Goal: Transaction & Acquisition: Book appointment/travel/reservation

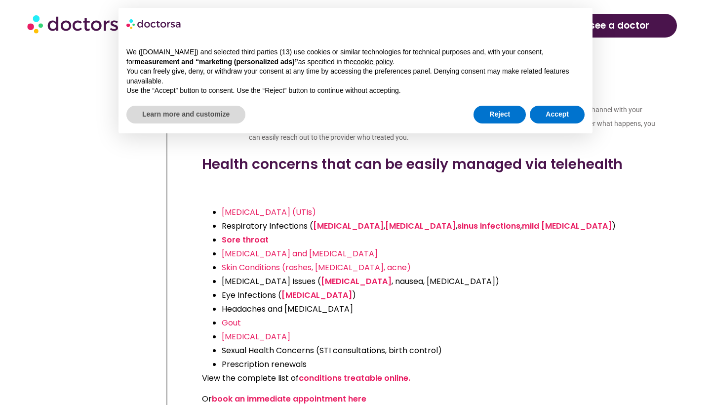
scroll to position [2045, 0]
click at [294, 392] on link "book an immediate appointment here" at bounding box center [289, 397] width 154 height 11
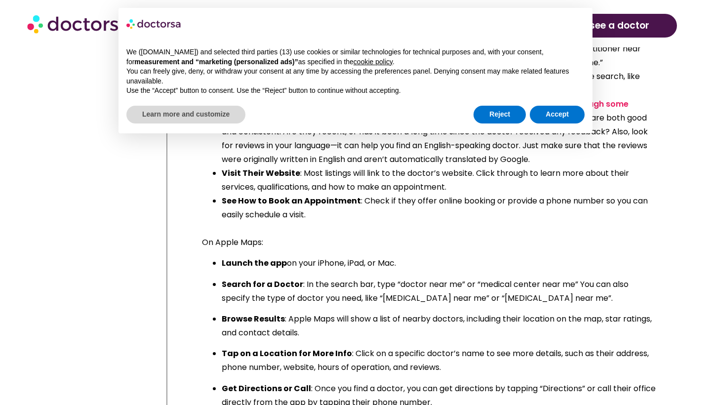
scroll to position [2922, 0]
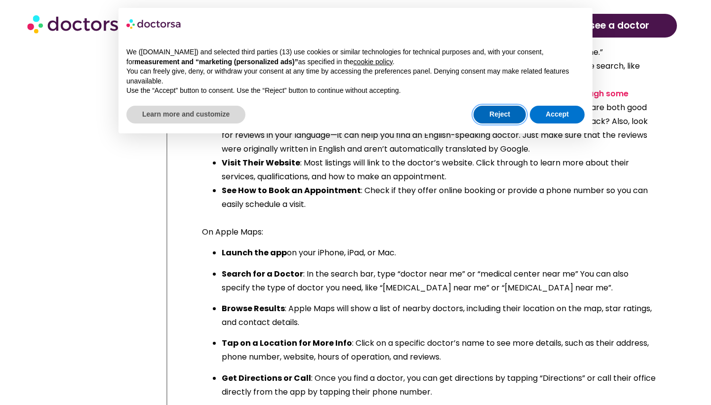
click at [506, 115] on button "Reject" at bounding box center [499, 115] width 52 height 18
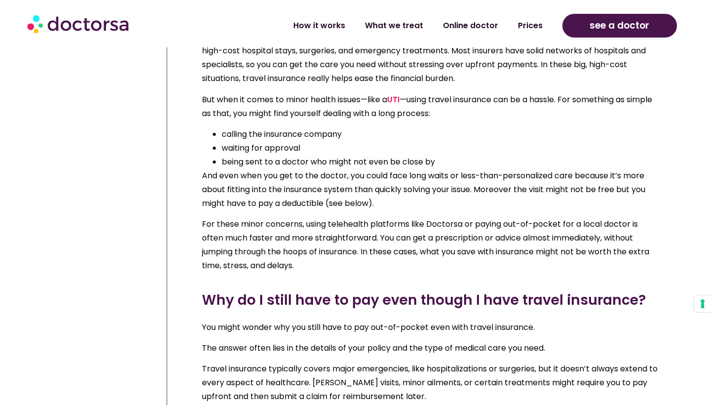
scroll to position [3357, 0]
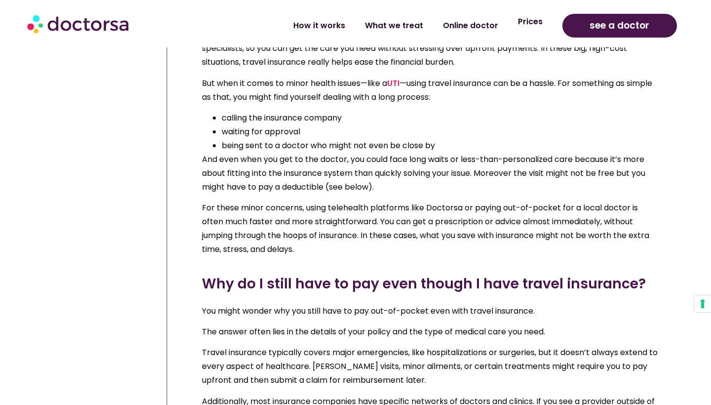
click at [527, 29] on link "Prices" at bounding box center [530, 21] width 44 height 23
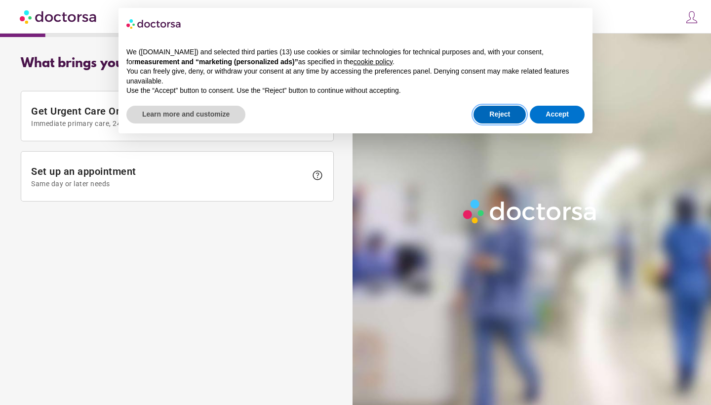
click at [509, 117] on button "Reject" at bounding box center [499, 115] width 52 height 18
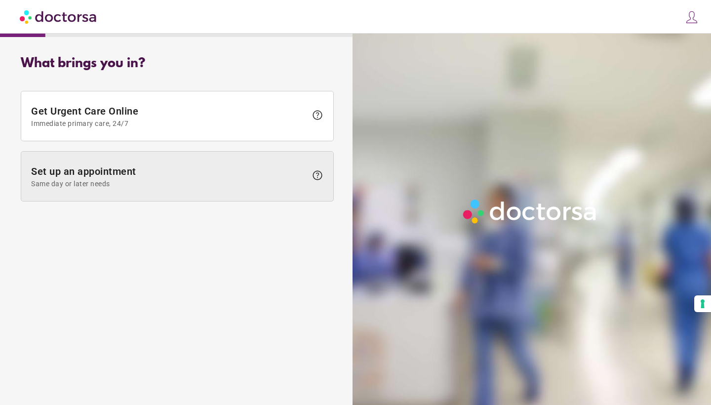
click at [203, 164] on span at bounding box center [177, 176] width 312 height 49
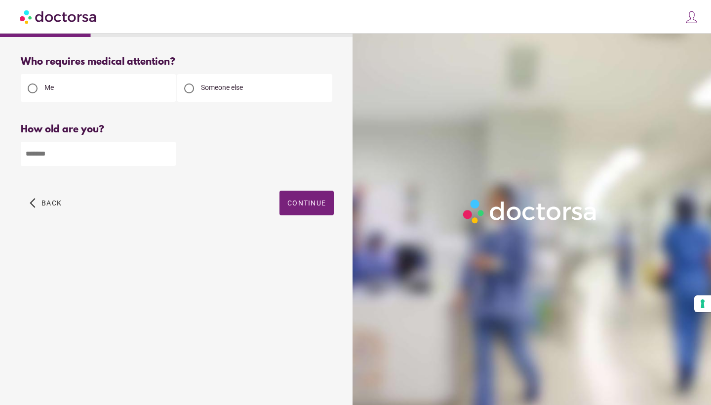
click at [108, 161] on input "number" at bounding box center [98, 154] width 155 height 24
type input "**"
click at [316, 205] on span "Continue" at bounding box center [306, 203] width 38 height 8
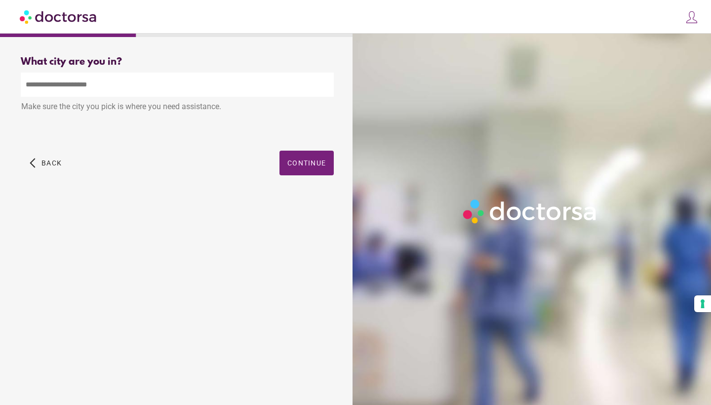
click at [227, 91] on input "text" at bounding box center [177, 85] width 313 height 24
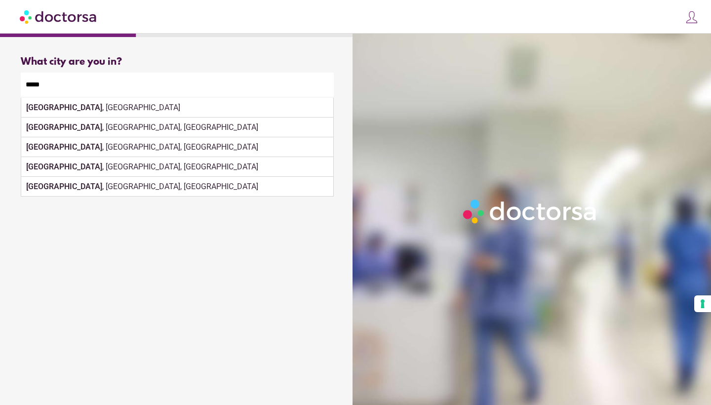
drag, startPoint x: 225, startPoint y: 91, endPoint x: 194, endPoint y: 114, distance: 37.7
click at [194, 114] on div "Make sure the city you pick is where you need assistance." at bounding box center [177, 108] width 313 height 22
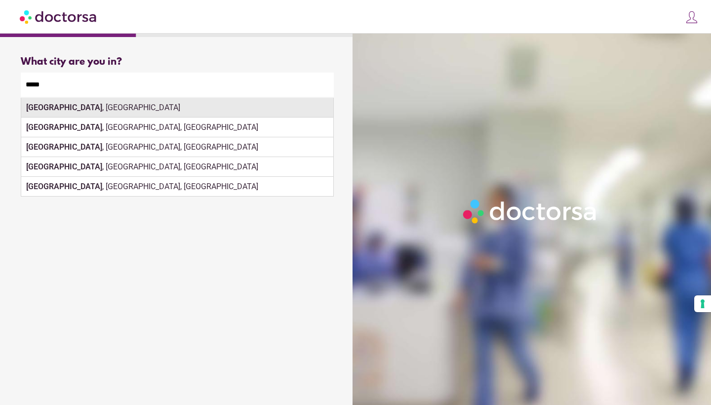
click at [259, 106] on div "Paris , France" at bounding box center [177, 108] width 312 height 20
type input "**********"
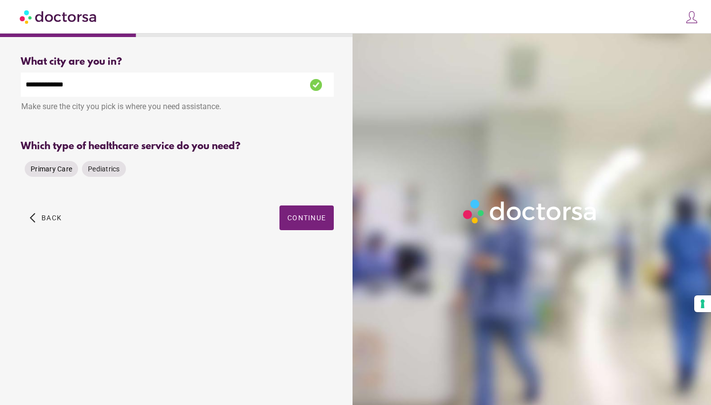
click at [59, 171] on span "Primary Care" at bounding box center [51, 169] width 41 height 8
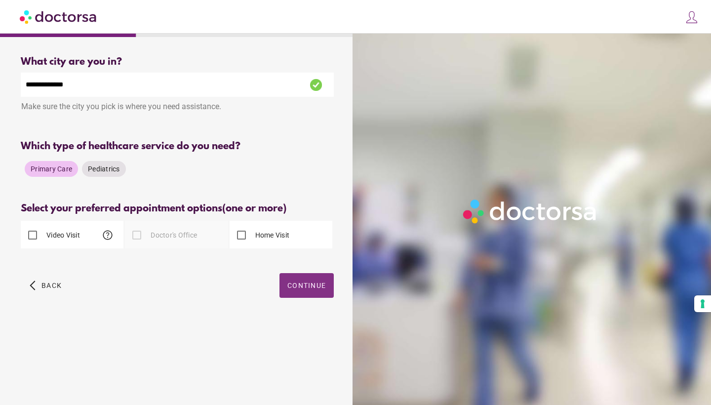
click at [300, 284] on span "Continue" at bounding box center [306, 285] width 38 height 8
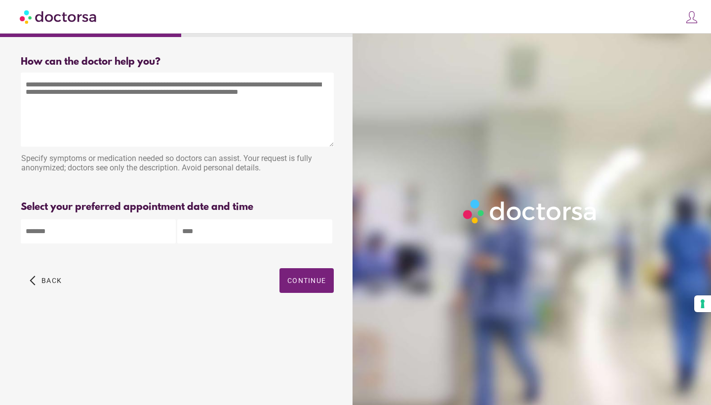
click at [228, 98] on textarea at bounding box center [177, 110] width 313 height 74
type textarea "**********"
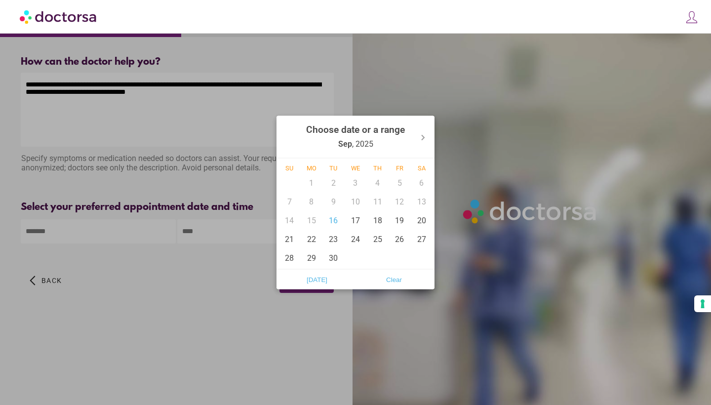
click at [146, 233] on body "**********" at bounding box center [355, 202] width 711 height 405
click at [337, 220] on div "16" at bounding box center [333, 220] width 22 height 19
type input "******"
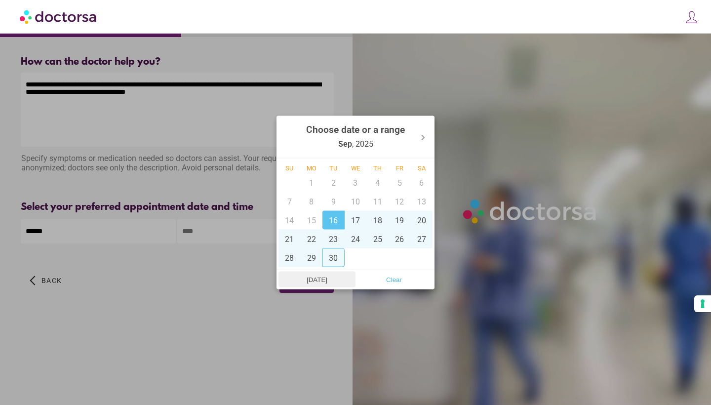
click at [318, 282] on span "Today" at bounding box center [316, 279] width 71 height 15
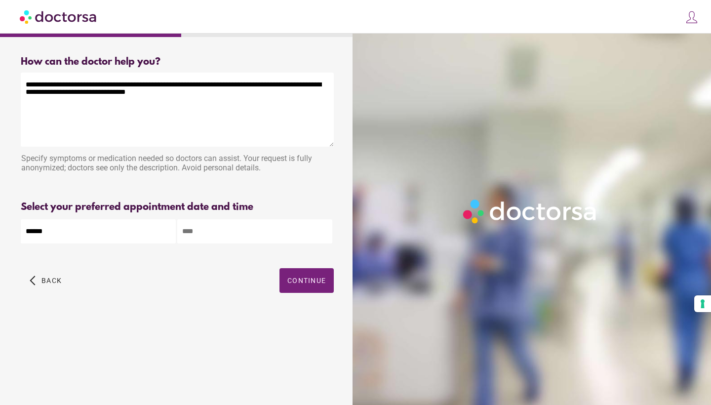
click at [271, 237] on input "text" at bounding box center [254, 231] width 155 height 24
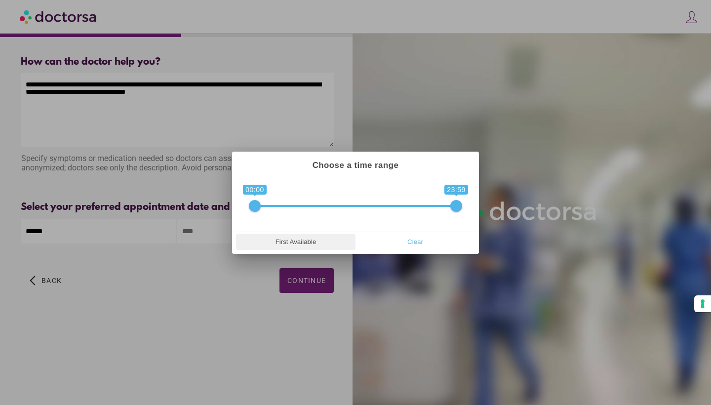
click at [289, 238] on span "First Available" at bounding box center [296, 241] width 114 height 15
type input "**********"
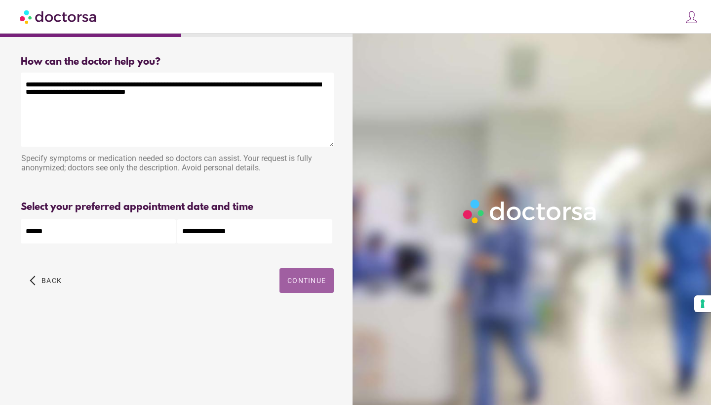
click at [298, 284] on span "Continue" at bounding box center [306, 280] width 38 height 8
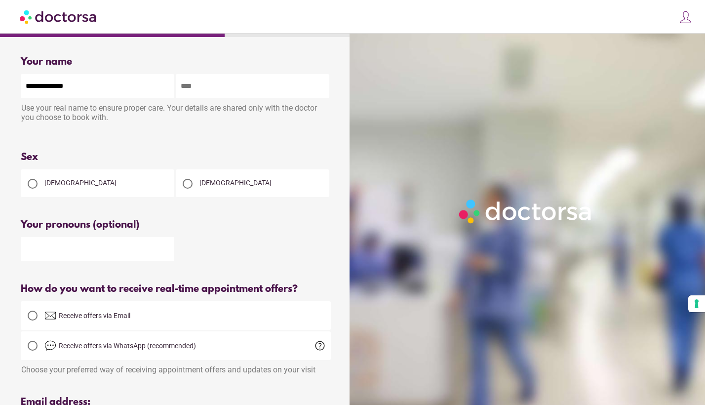
type input "**********"
type input "********"
click at [114, 185] on div "Female" at bounding box center [98, 183] width 154 height 28
click at [31, 182] on div at bounding box center [33, 184] width 10 height 10
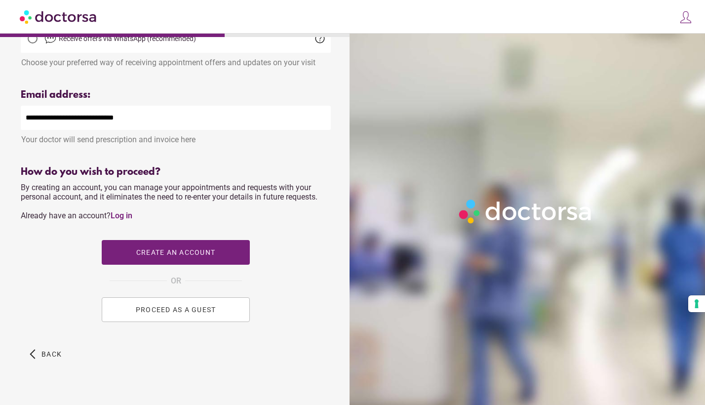
scroll to position [314, 0]
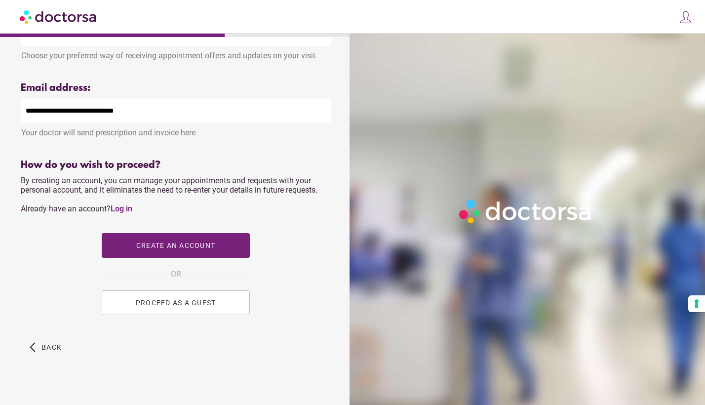
type input "**********"
click at [116, 311] on button "PROCEED AS A GUEST" at bounding box center [176, 302] width 148 height 25
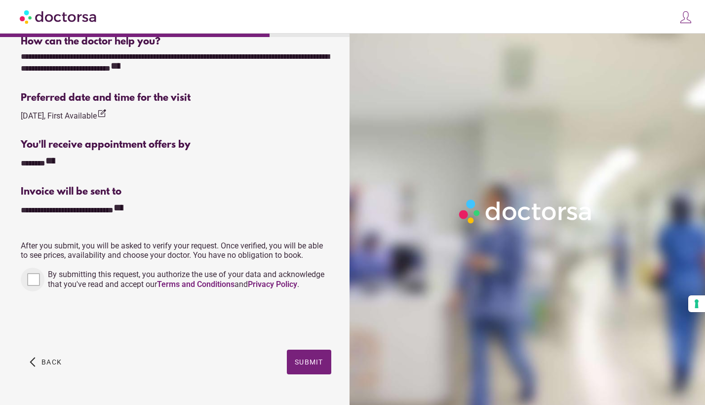
scroll to position [292, 0]
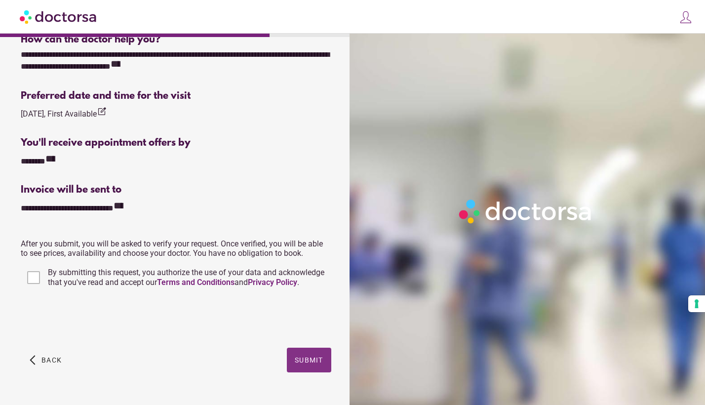
click at [298, 353] on span "button" at bounding box center [309, 359] width 44 height 25
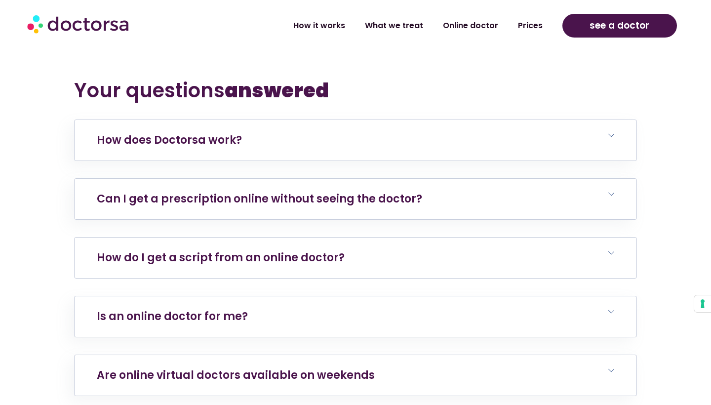
scroll to position [3457, 0]
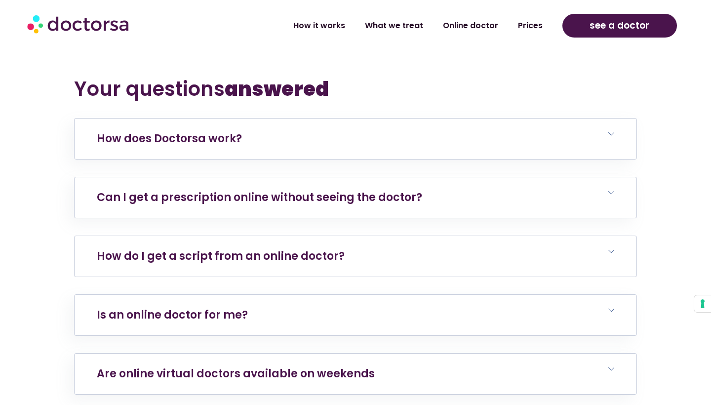
click at [458, 247] on h6 "How do I get a script from an online doctor?" at bounding box center [356, 256] width 562 height 40
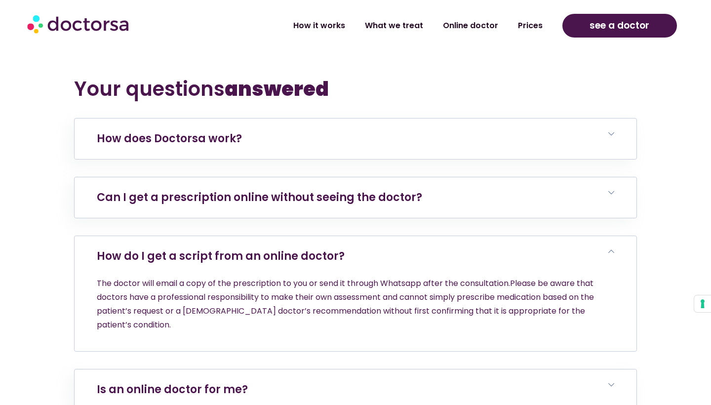
click at [458, 248] on h6 "How do I get a script from an online doctor?" at bounding box center [356, 256] width 562 height 40
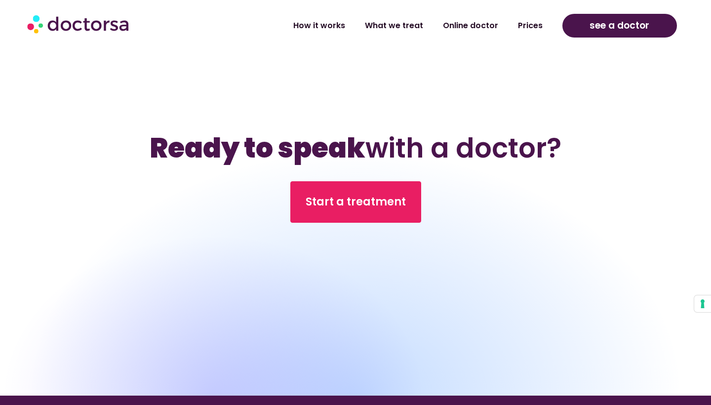
scroll to position [3999, 0]
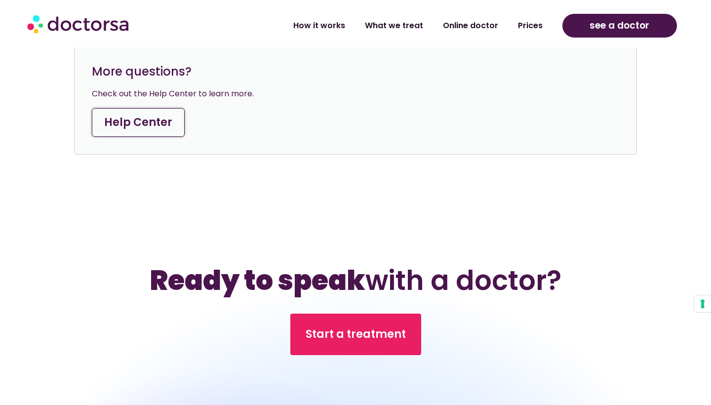
click at [138, 116] on link "Help Center" at bounding box center [138, 122] width 93 height 29
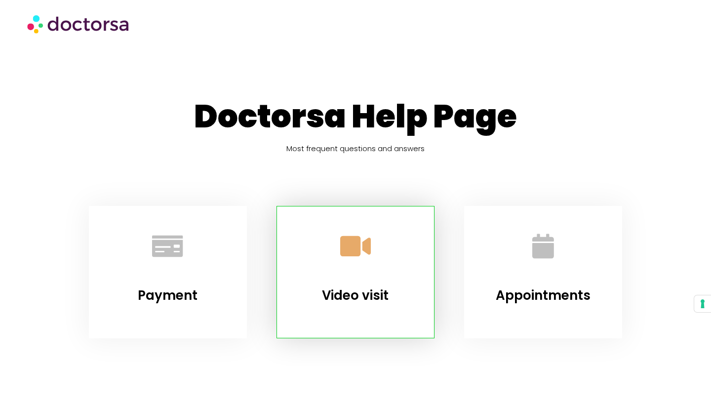
click at [365, 254] on icon "Video visit" at bounding box center [355, 245] width 27 height 27
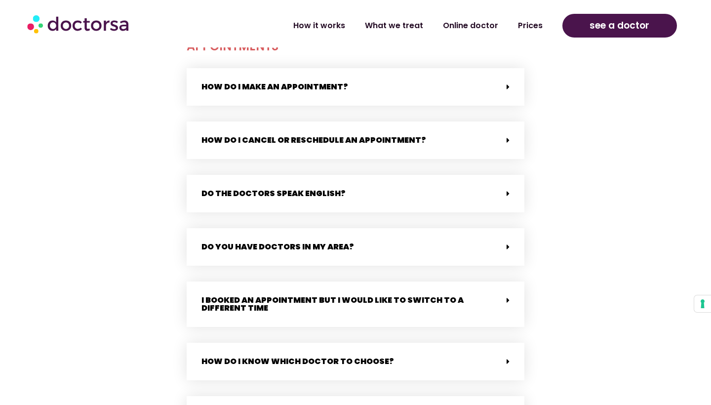
scroll to position [1392, 0]
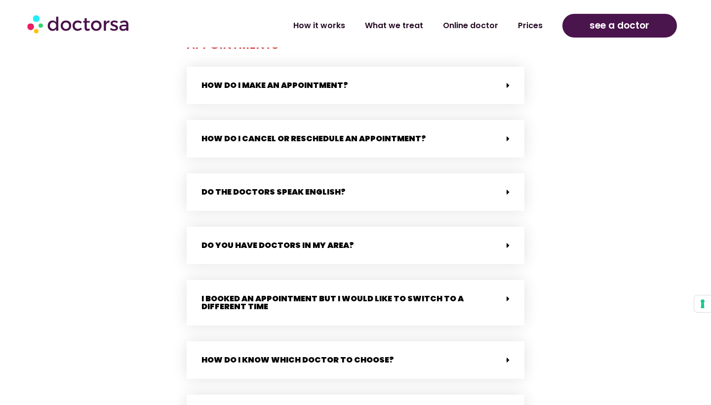
click at [343, 173] on div "Do the doctors speak English?" at bounding box center [356, 192] width 338 height 38
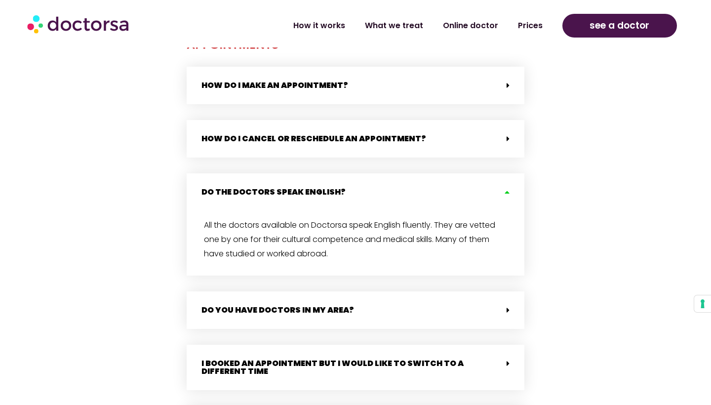
click at [343, 174] on div "Do the doctors speak English?" at bounding box center [356, 192] width 338 height 38
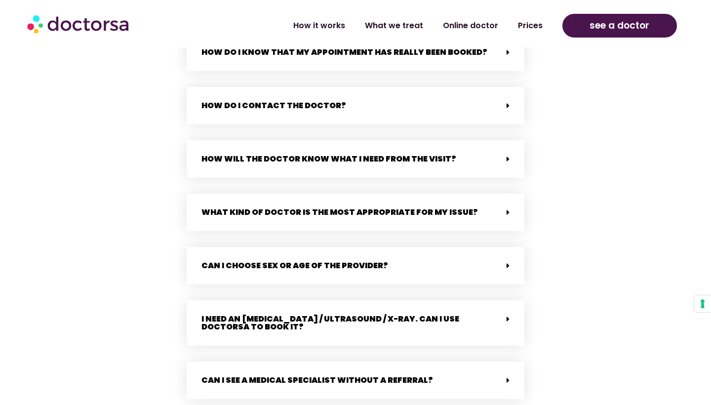
scroll to position [1754, 0]
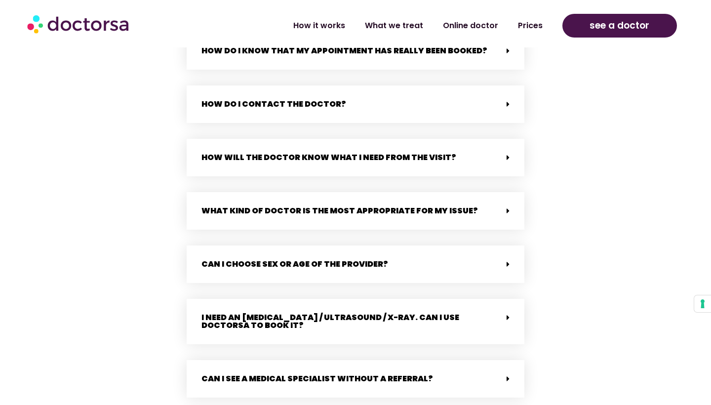
click at [347, 248] on div "Can I choose sex or age of the provider?" at bounding box center [356, 264] width 338 height 38
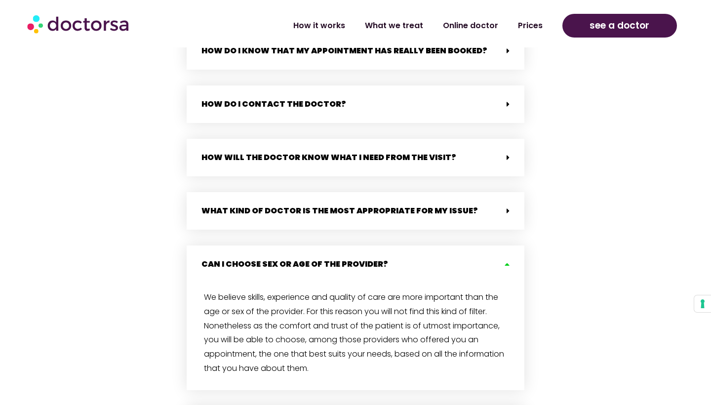
click at [347, 248] on div "Can I choose sex or age of the provider?" at bounding box center [356, 264] width 338 height 38
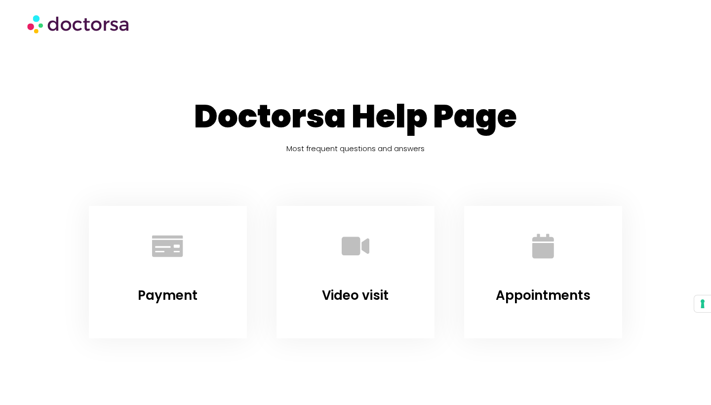
scroll to position [0, 0]
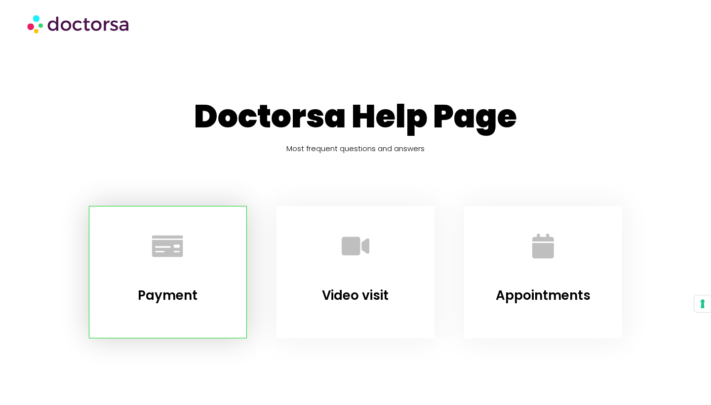
click at [171, 294] on link "Payment" at bounding box center [168, 295] width 60 height 18
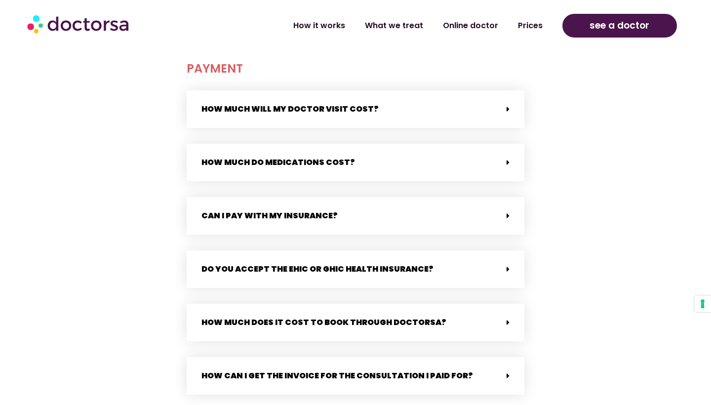
scroll to position [393, 0]
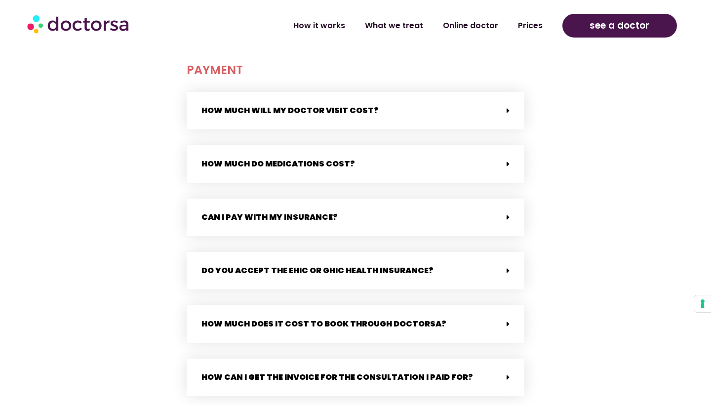
click at [227, 107] on link "How much will my doctor visit cost?" at bounding box center [289, 110] width 177 height 11
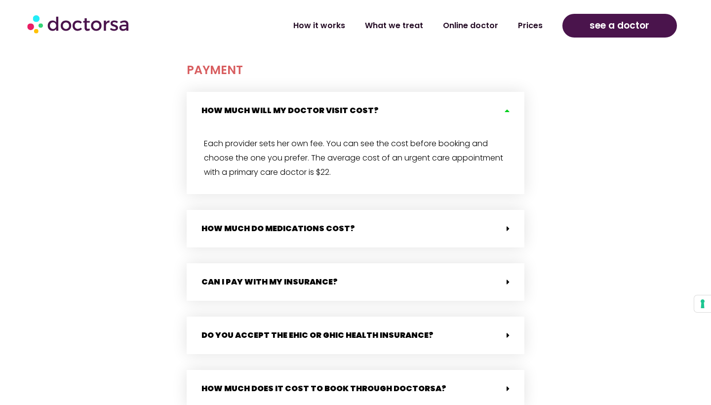
click at [227, 108] on link "How much will my doctor visit cost?" at bounding box center [289, 110] width 177 height 11
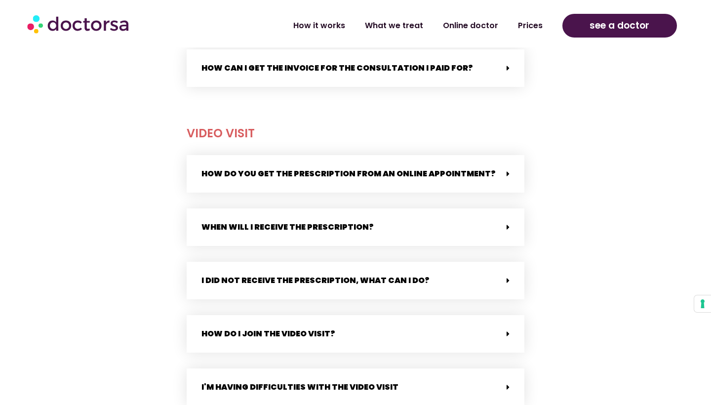
scroll to position [710, 0]
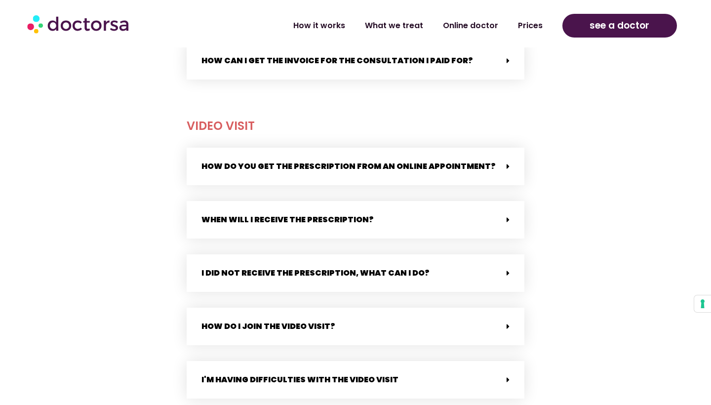
click at [79, 23] on img at bounding box center [79, 24] width 104 height 30
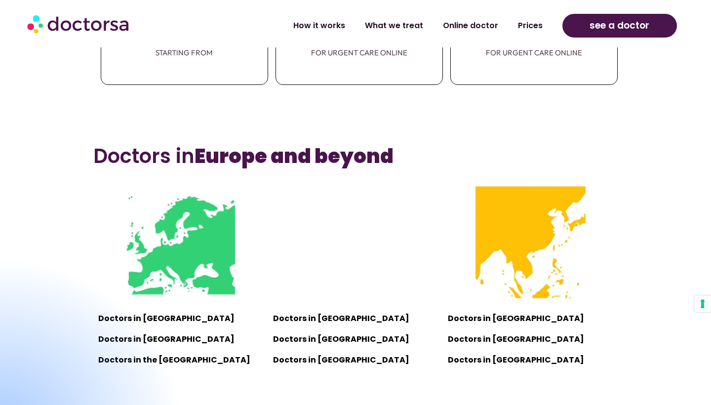
scroll to position [600, 0]
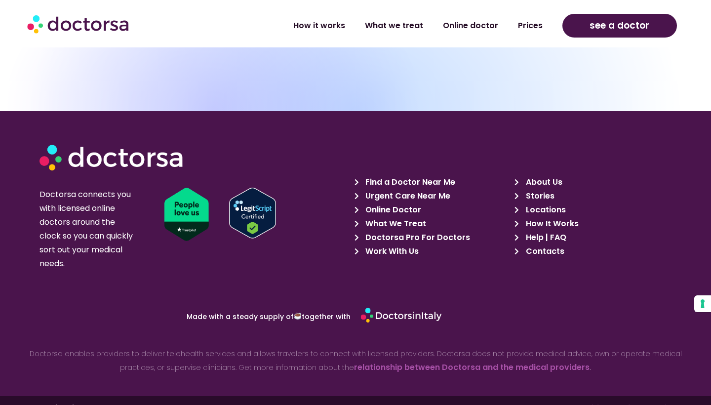
scroll to position [3394, 0]
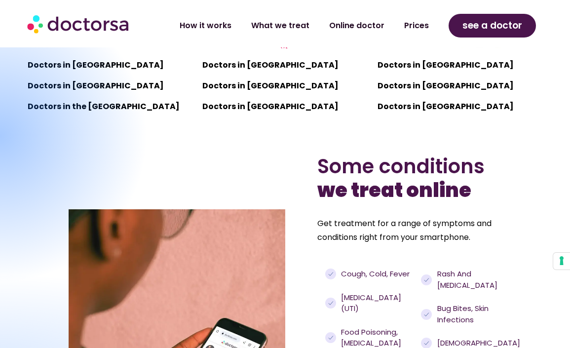
scroll to position [830, 0]
